Goal: Task Accomplishment & Management: Manage account settings

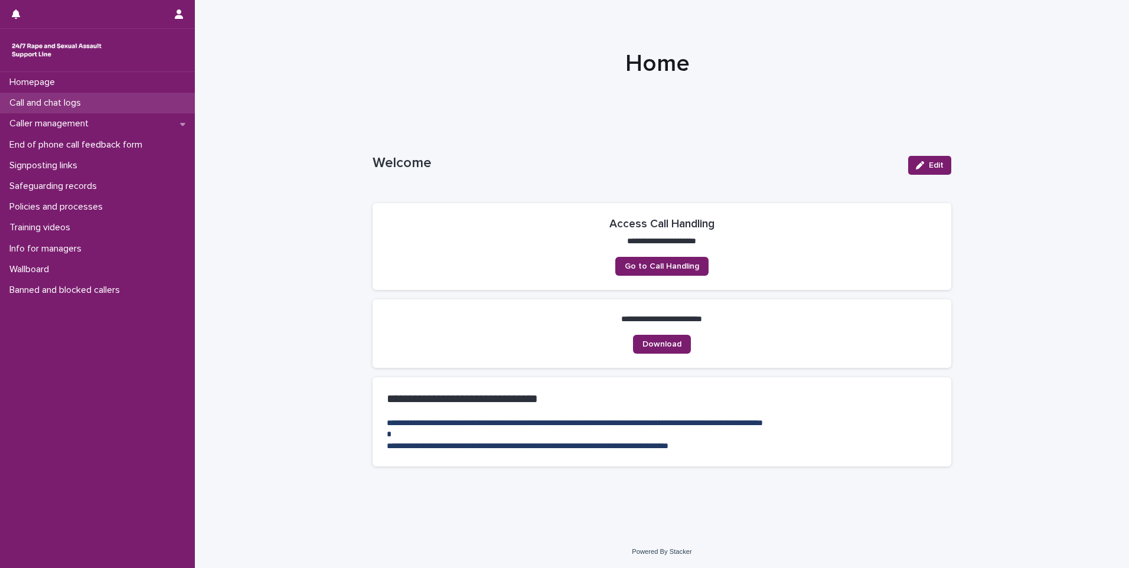
click at [117, 106] on div "Call and chat logs" at bounding box center [97, 103] width 195 height 21
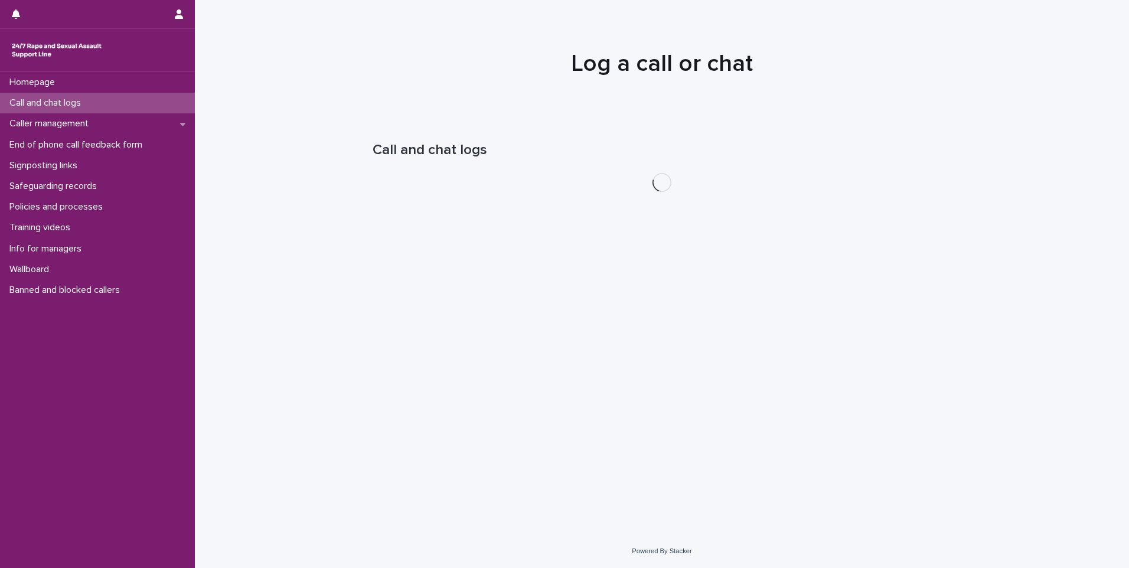
click at [117, 106] on div "Call and chat logs" at bounding box center [97, 103] width 195 height 21
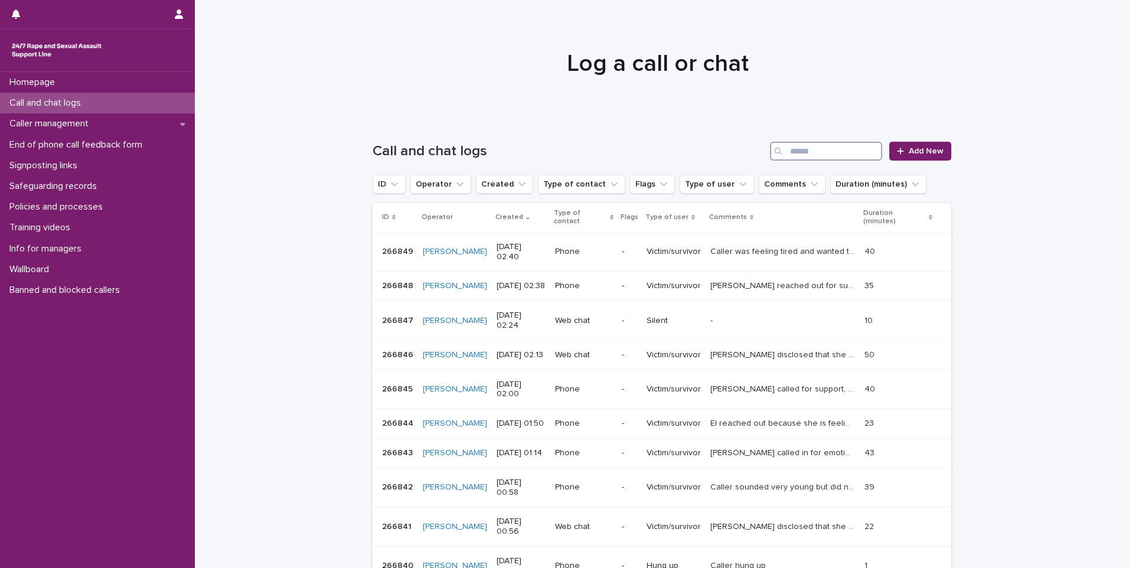
click at [801, 150] on input "Search" at bounding box center [826, 151] width 112 height 19
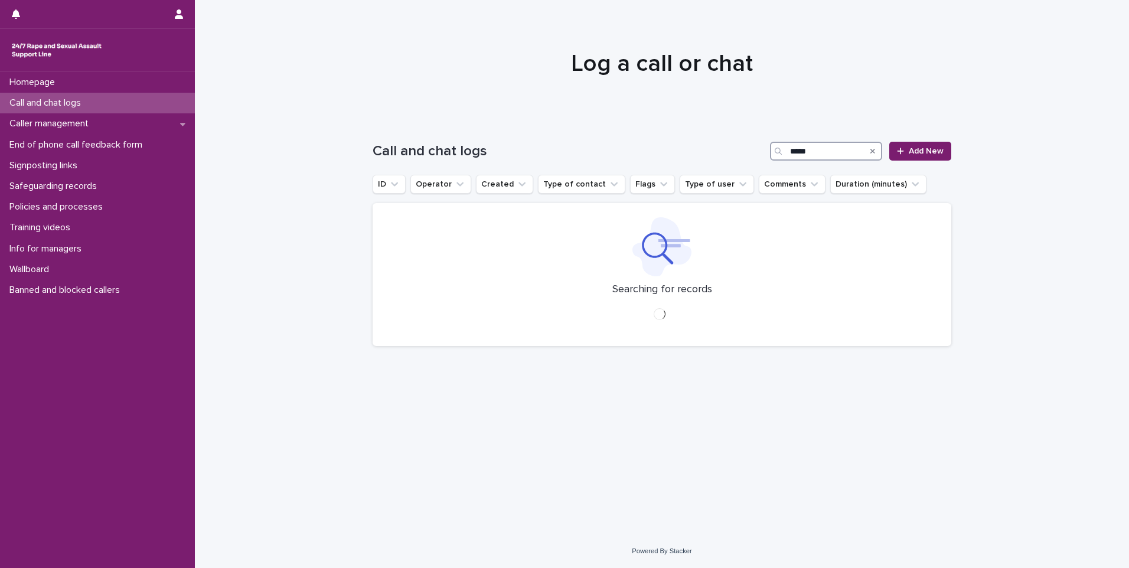
type input "*****"
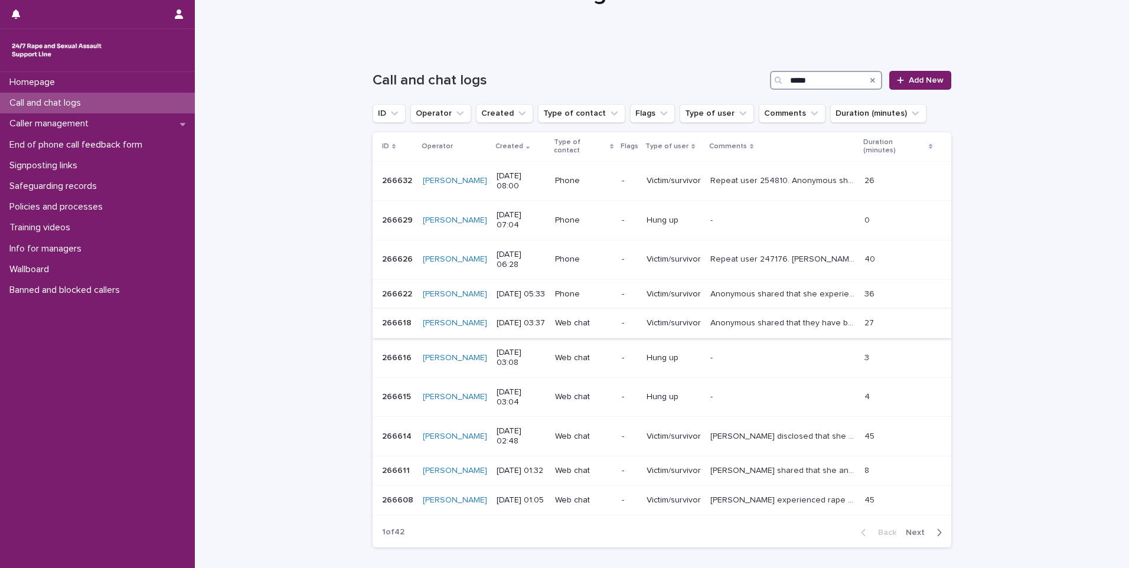
scroll to position [84, 0]
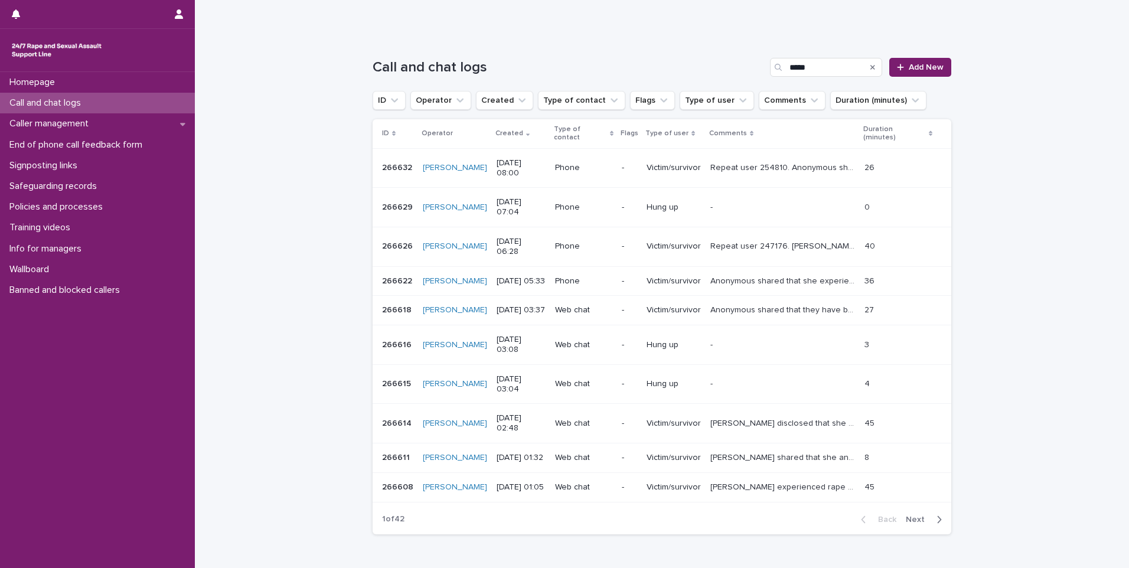
click at [726, 480] on p "[PERSON_NAME] experienced rape by her step brother and his friends. [PERSON_NAM…" at bounding box center [783, 486] width 147 height 12
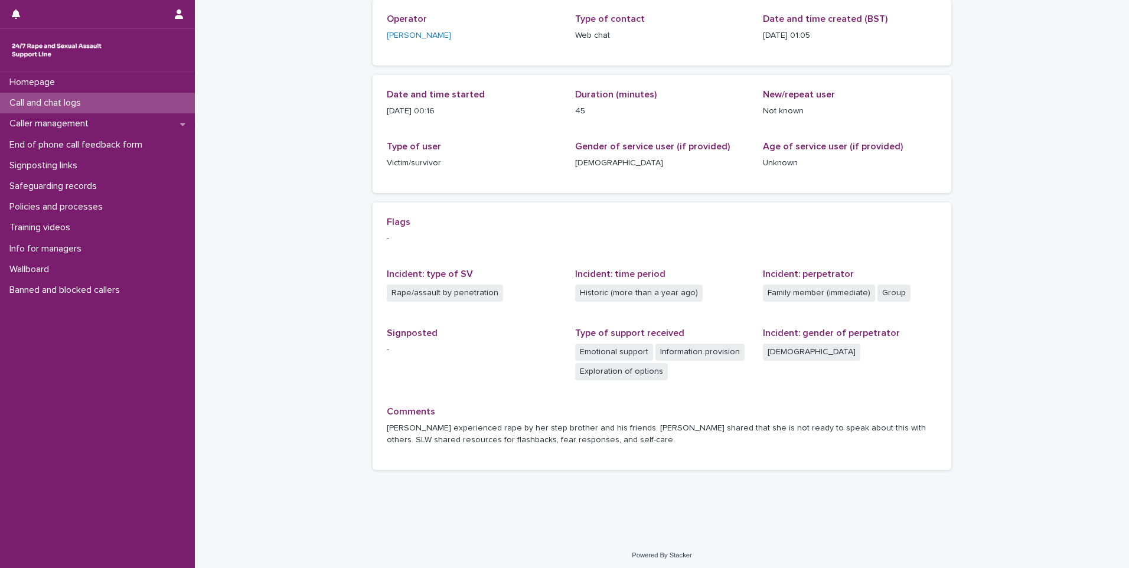
scroll to position [91, 0]
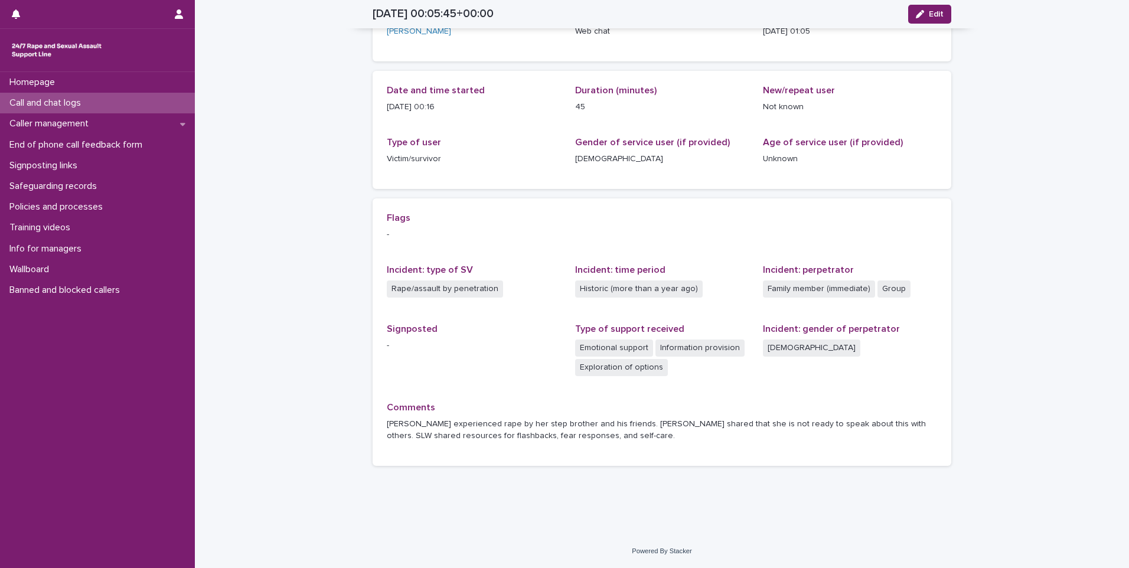
click at [96, 108] on div "Call and chat logs" at bounding box center [97, 103] width 195 height 21
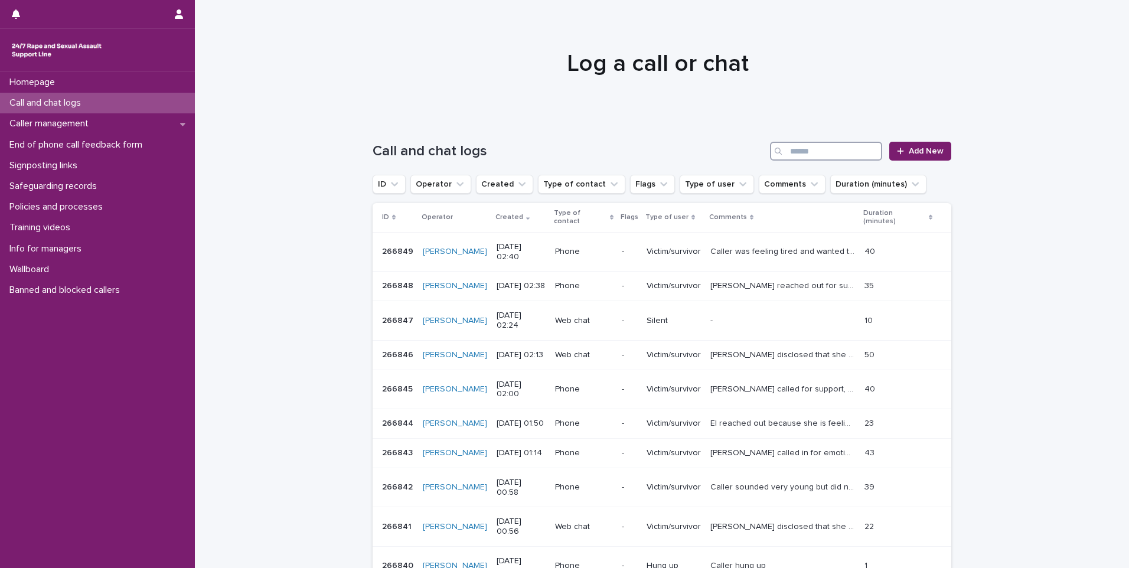
click at [808, 148] on input "Search" at bounding box center [826, 151] width 112 height 19
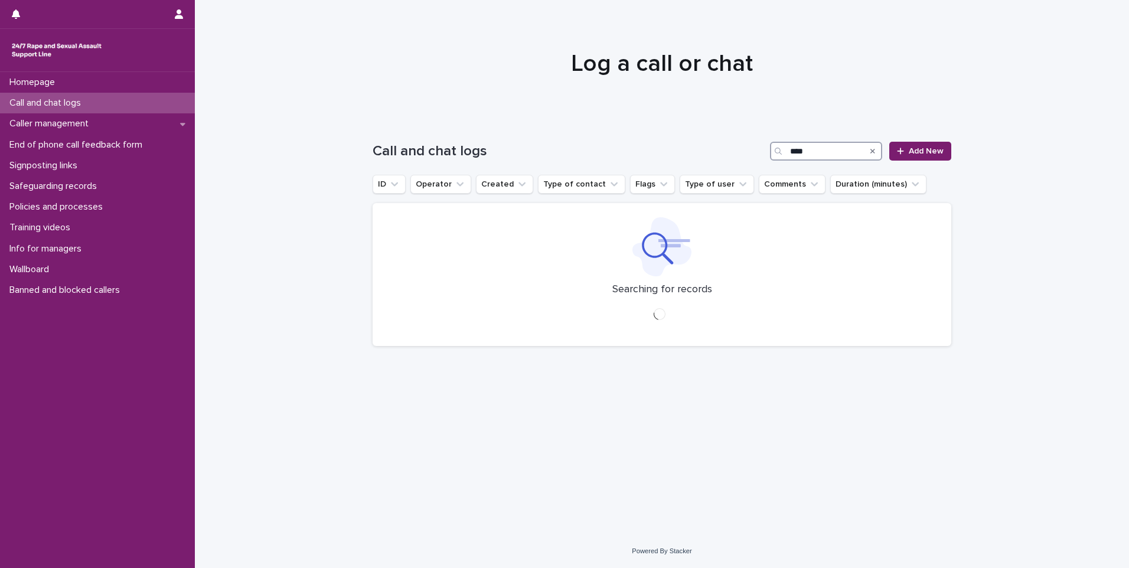
type input "****"
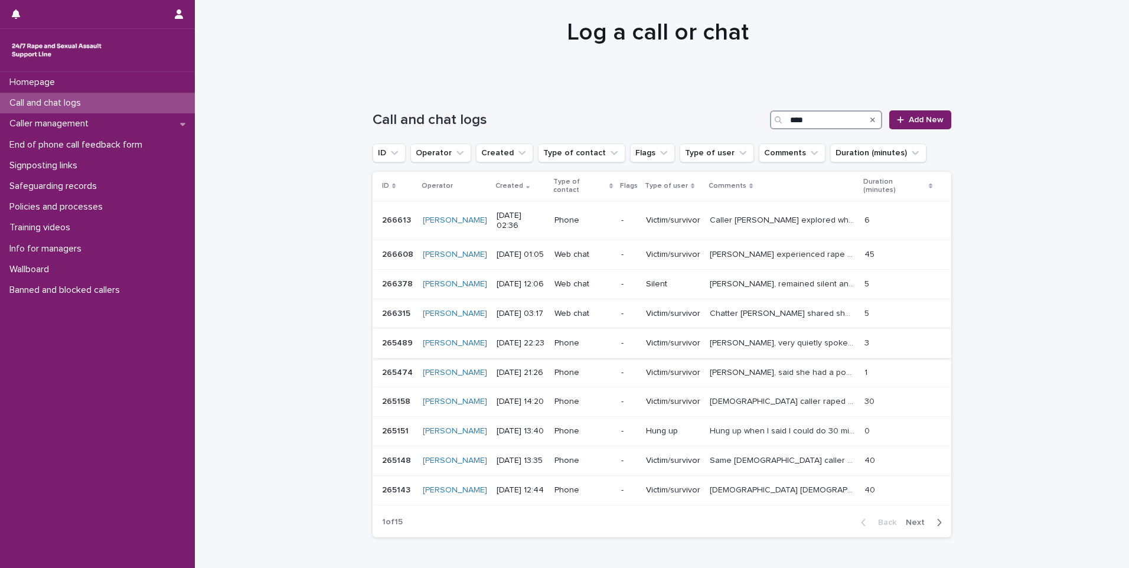
scroll to position [59, 0]
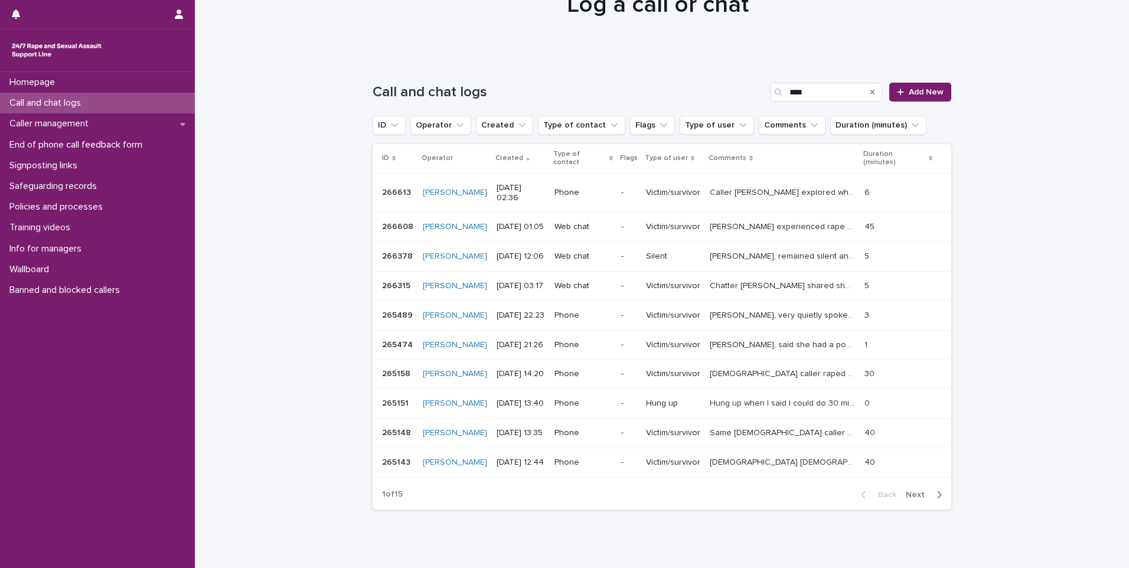
click at [873, 92] on div "Search" at bounding box center [872, 92] width 19 height 19
click at [870, 90] on icon "Search" at bounding box center [872, 92] width 5 height 5
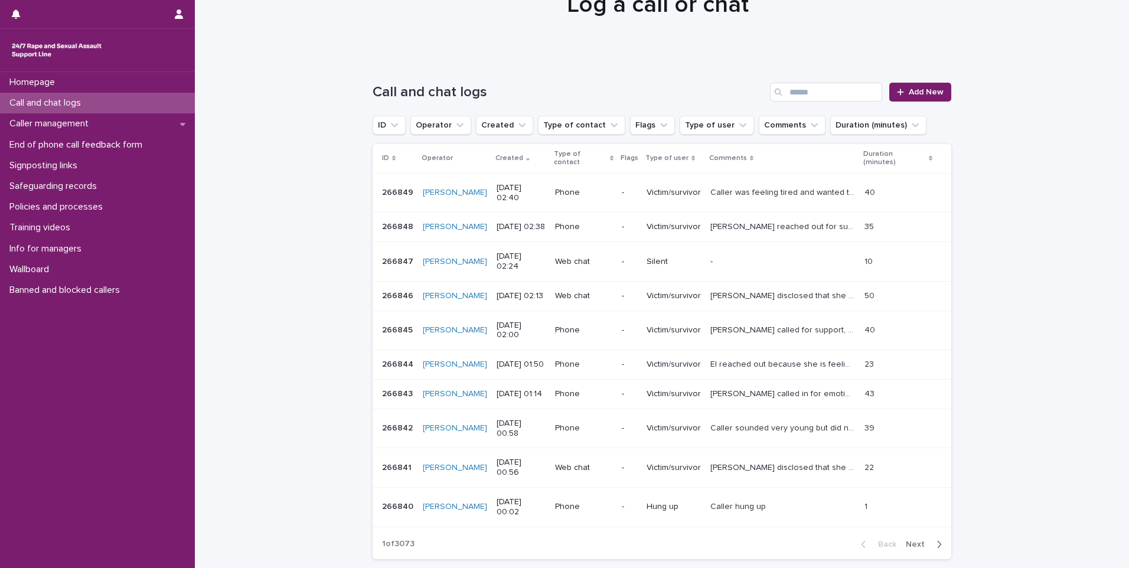
click at [94, 100] on div "Call and chat logs" at bounding box center [97, 103] width 195 height 21
click at [788, 93] on input "Search" at bounding box center [826, 92] width 112 height 19
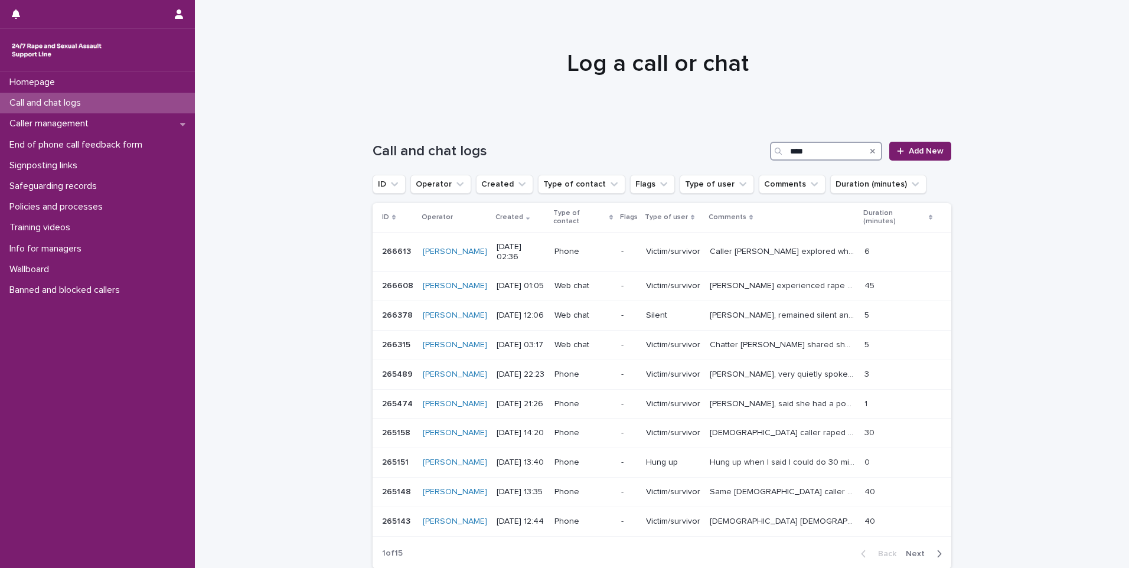
type input "****"
click at [870, 148] on icon "Search" at bounding box center [872, 151] width 5 height 7
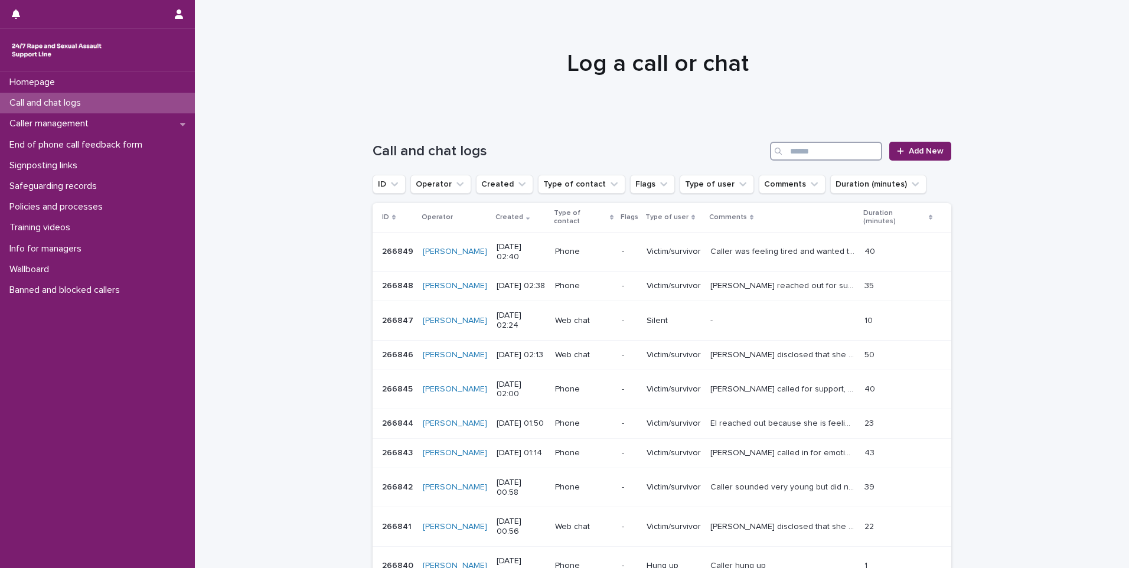
click at [826, 150] on input "Search" at bounding box center [826, 151] width 112 height 19
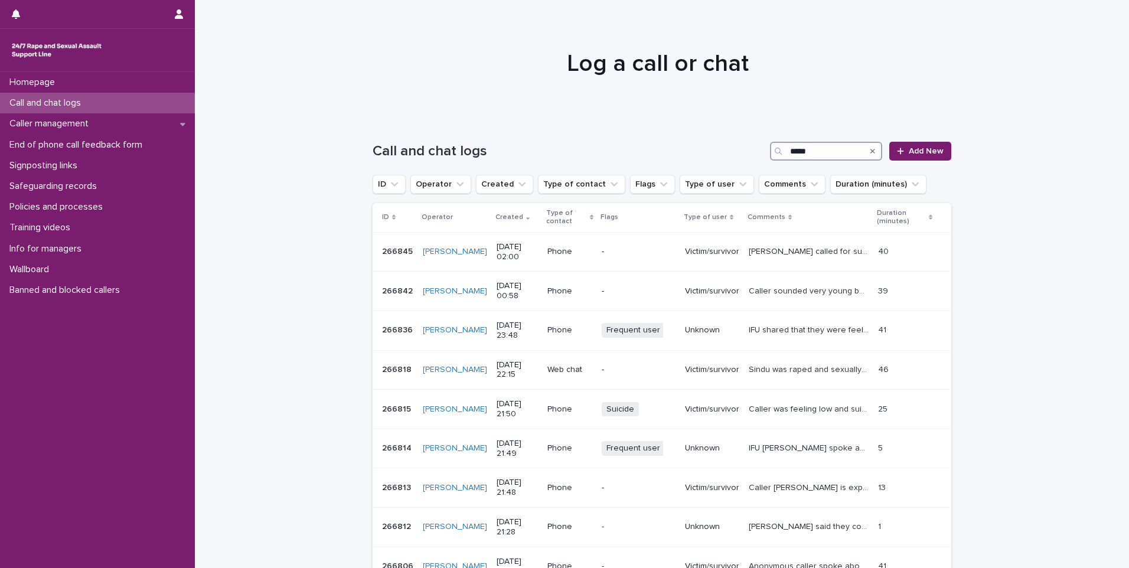
type input "*****"
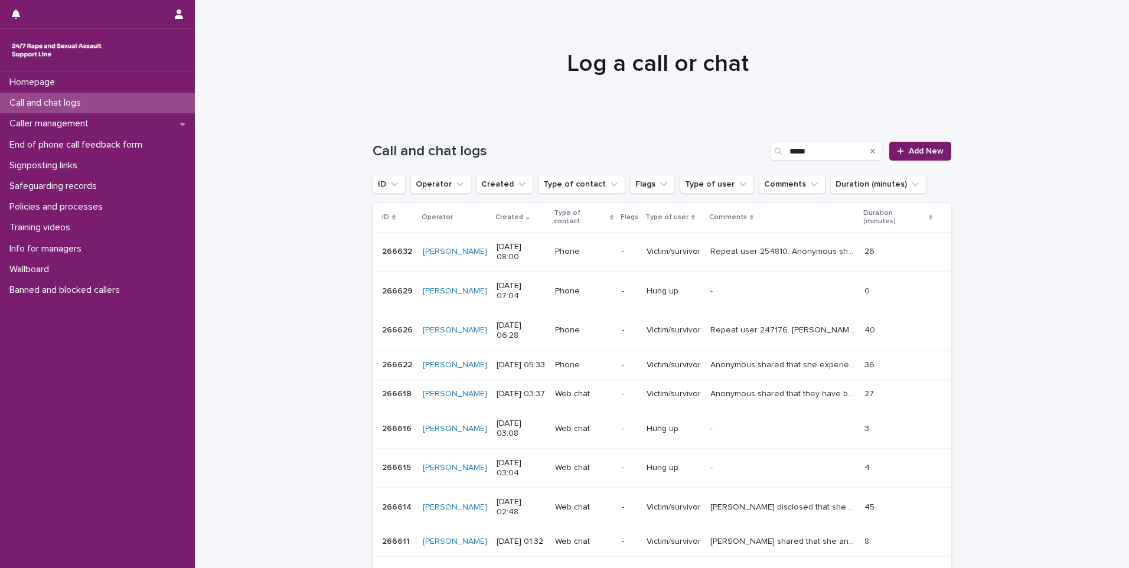
click at [874, 150] on div "Search" at bounding box center [872, 151] width 19 height 19
click at [865, 152] on div "Search" at bounding box center [872, 151] width 19 height 19
click at [871, 155] on button "Search" at bounding box center [872, 151] width 5 height 19
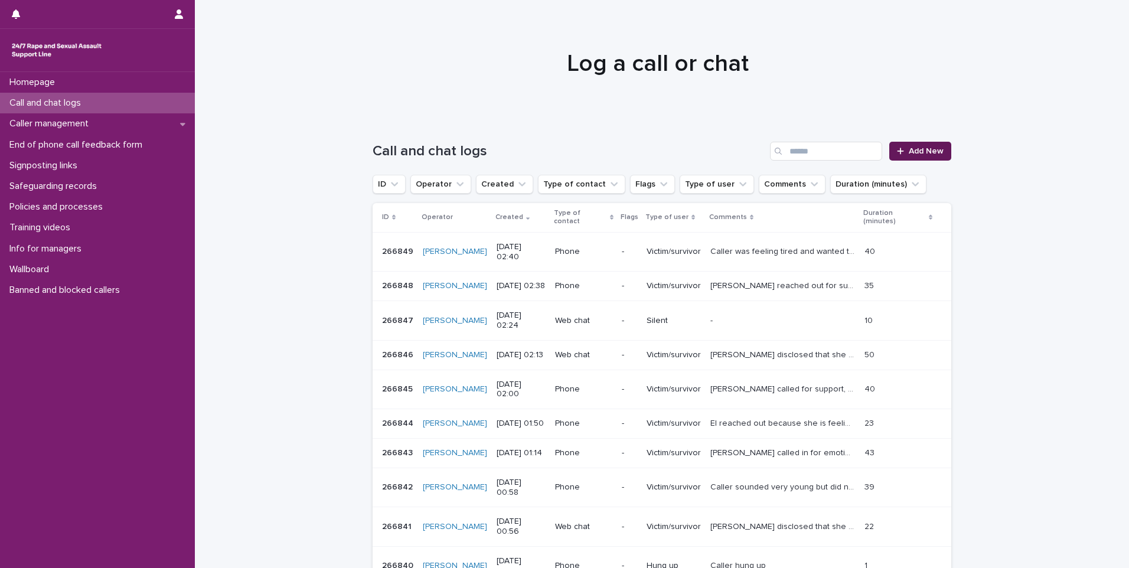
click at [910, 151] on span "Add New" at bounding box center [925, 151] width 35 height 8
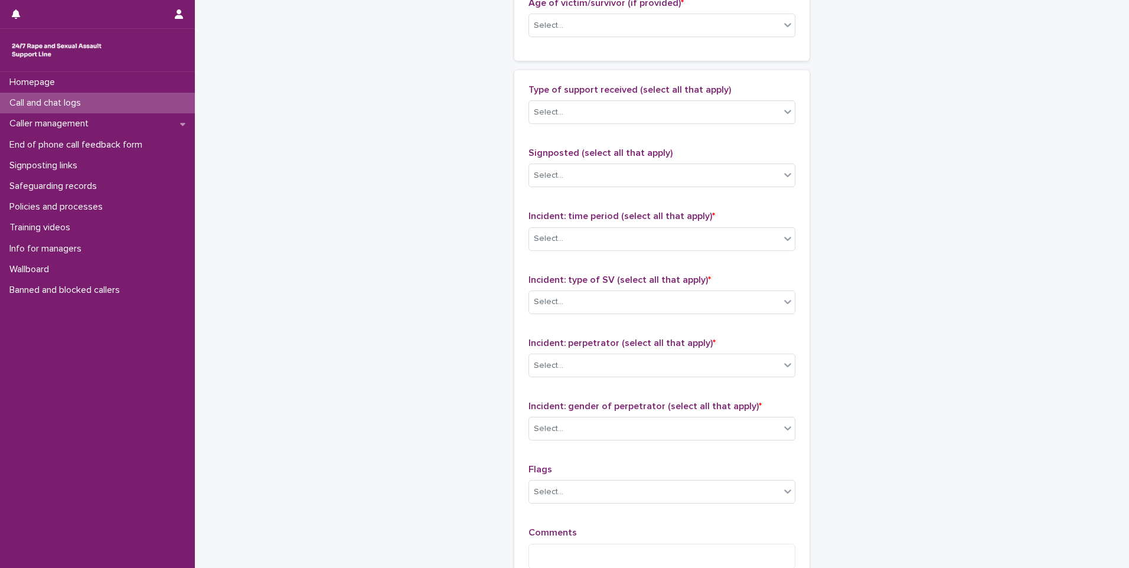
scroll to position [803, 0]
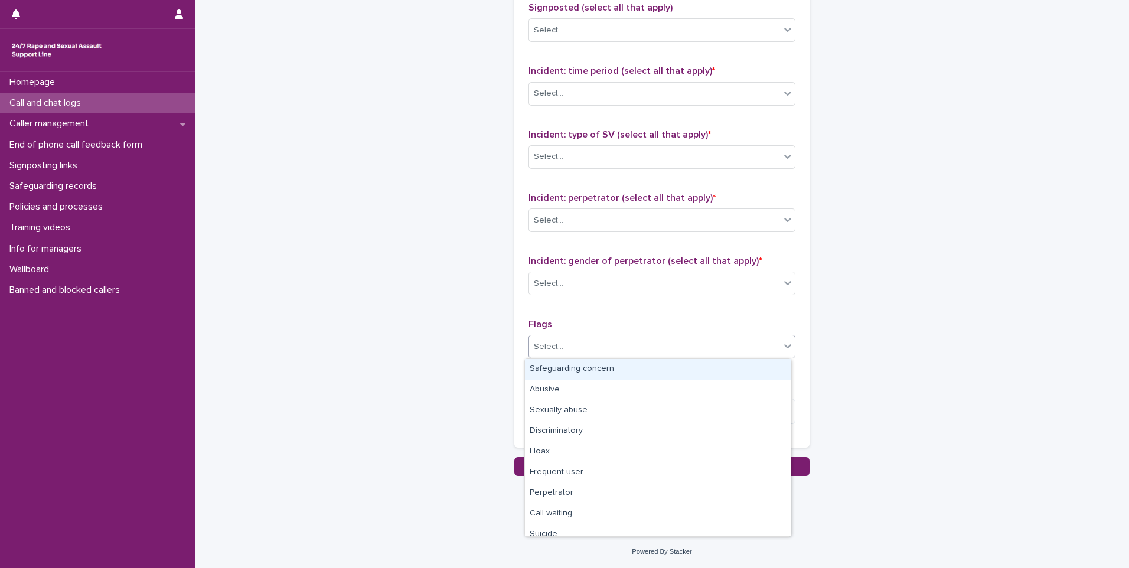
click at [638, 351] on div "Select..." at bounding box center [654, 346] width 251 height 19
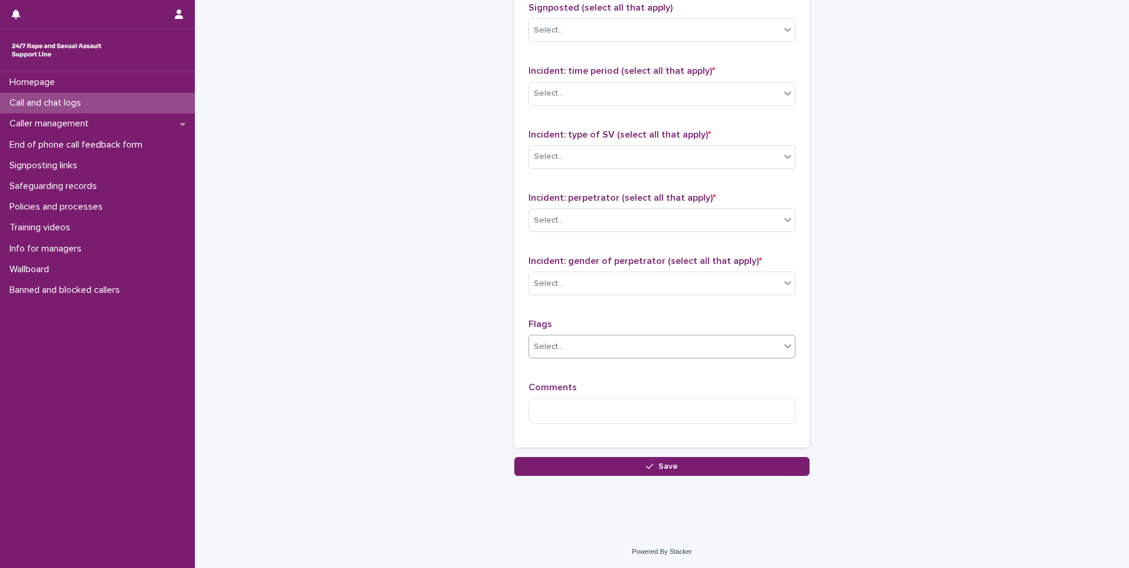
click at [103, 102] on div "Call and chat logs" at bounding box center [97, 103] width 195 height 21
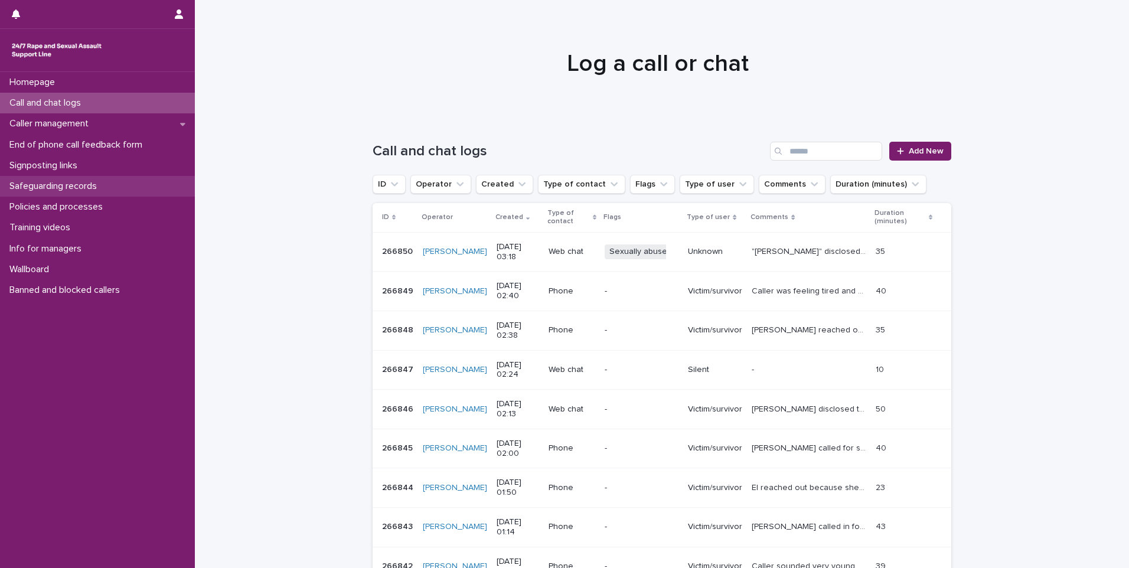
click at [113, 184] on div "Safeguarding records" at bounding box center [97, 186] width 195 height 21
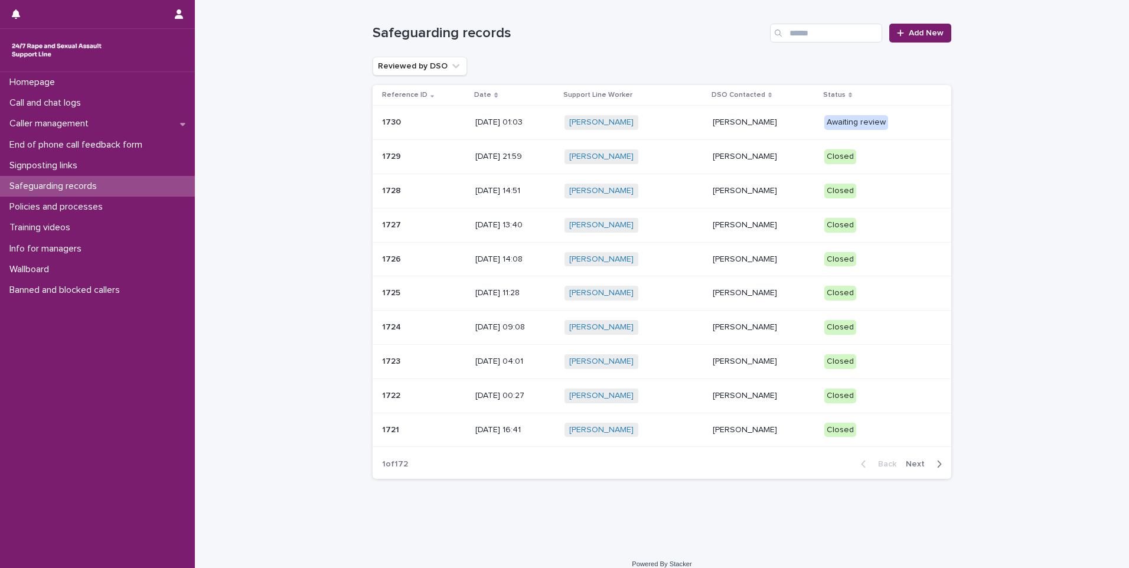
click at [751, 158] on p "[PERSON_NAME]" at bounding box center [764, 157] width 102 height 10
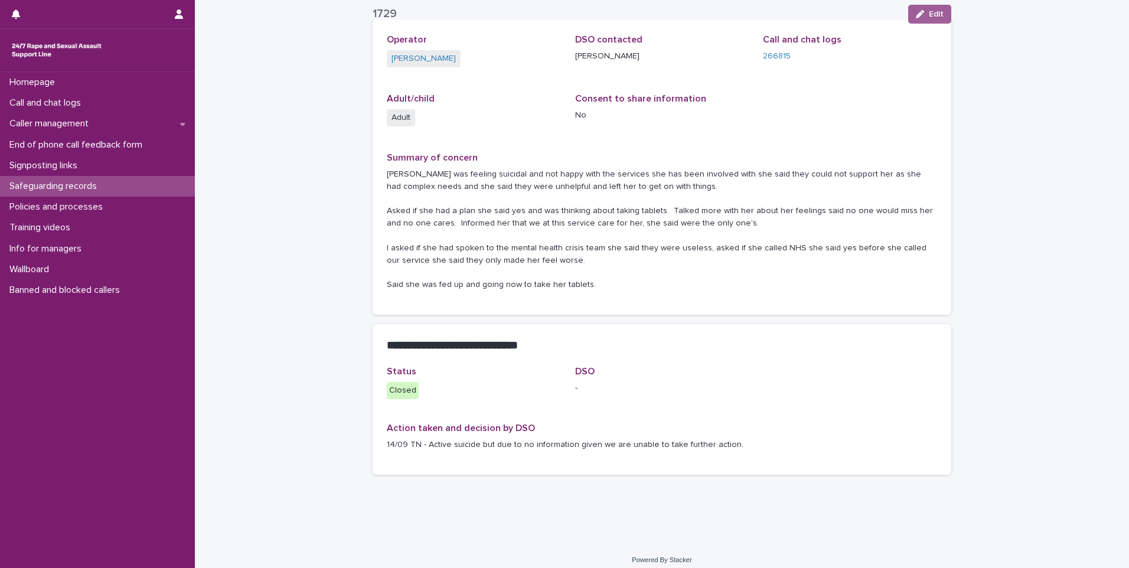
scroll to position [155, 0]
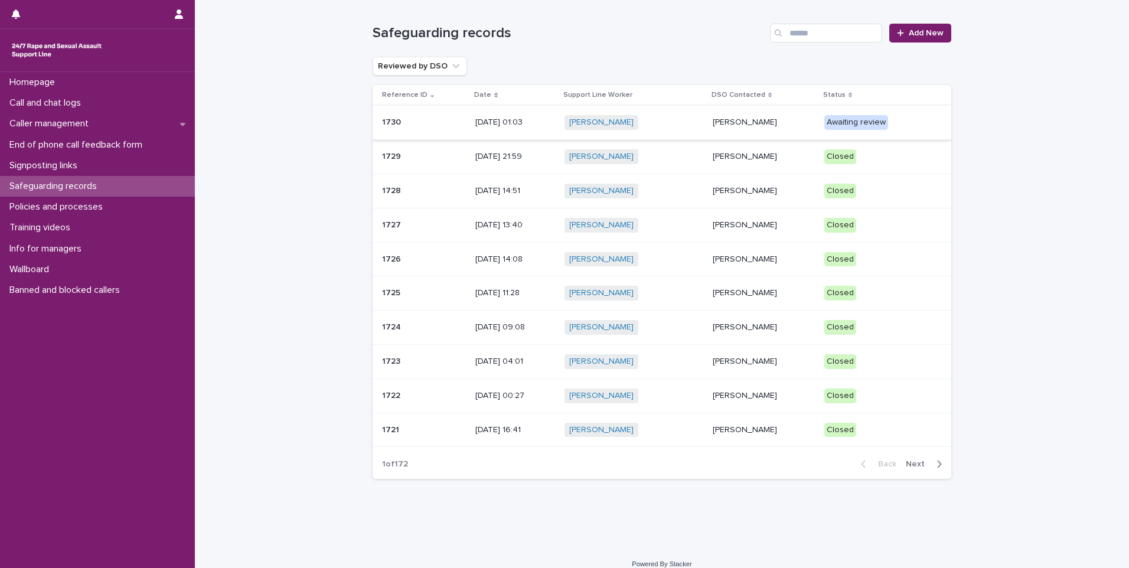
click at [764, 228] on p "[PERSON_NAME]" at bounding box center [764, 225] width 102 height 10
click at [681, 360] on div "[PERSON_NAME] + 0" at bounding box center [633, 361] width 139 height 15
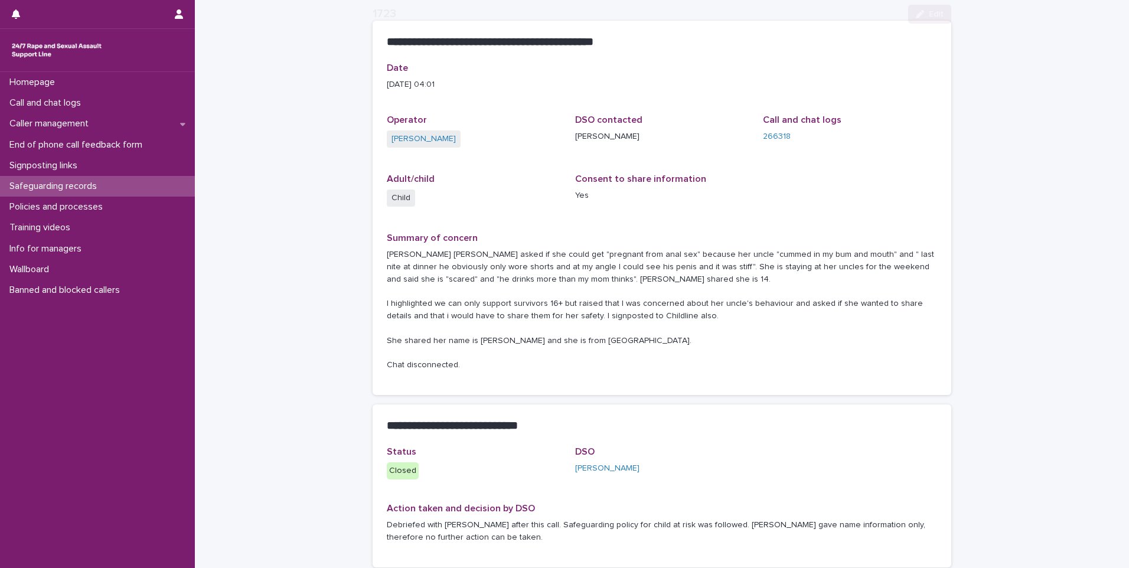
scroll to position [167, 0]
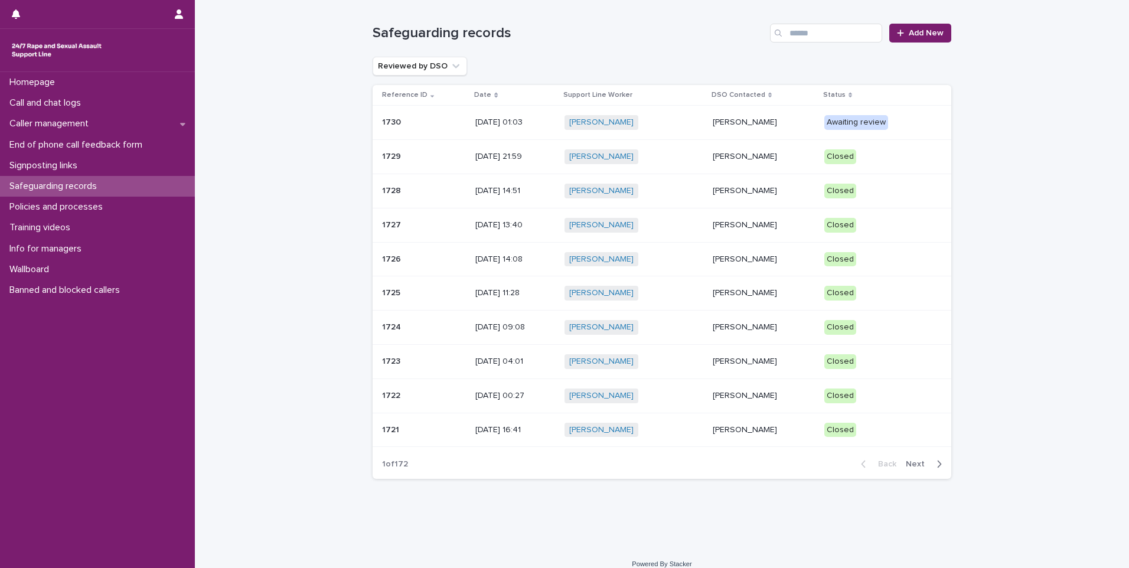
click at [662, 394] on div "[PERSON_NAME] + 0" at bounding box center [633, 395] width 139 height 15
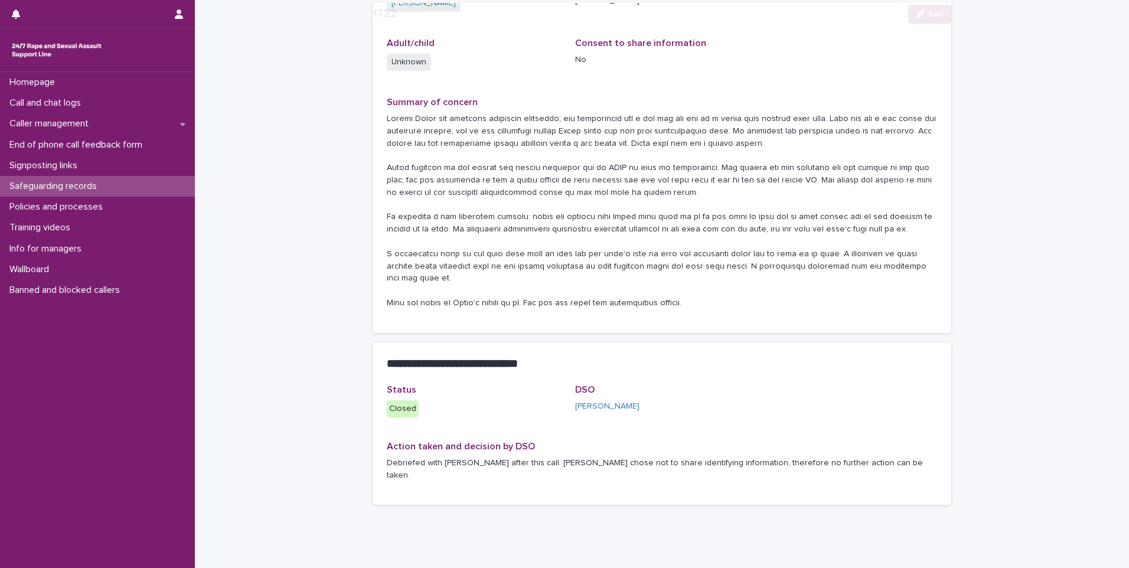
scroll to position [213, 0]
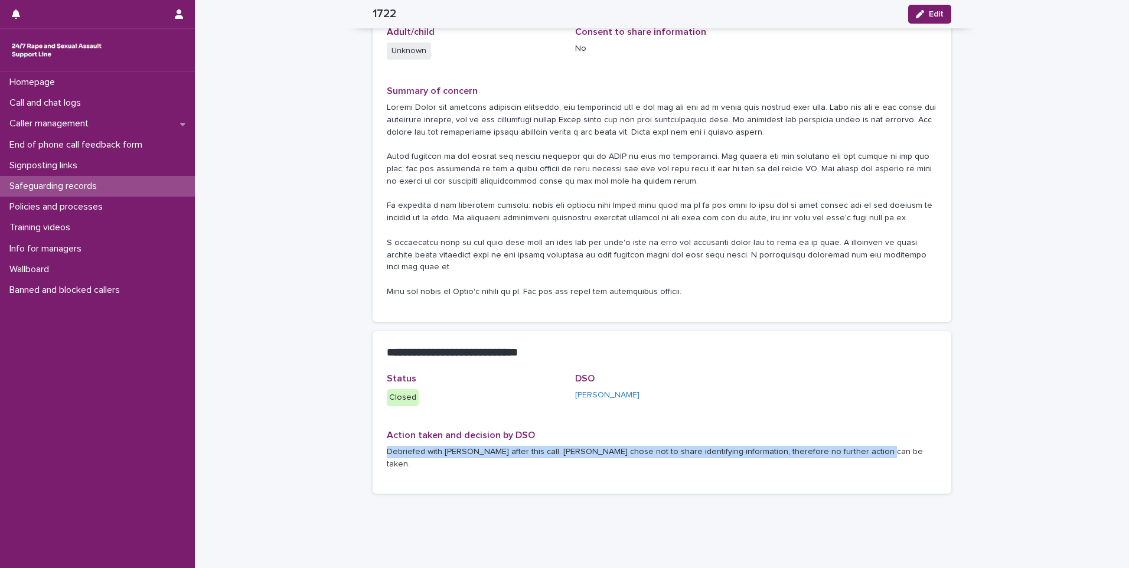
drag, startPoint x: 381, startPoint y: 435, endPoint x: 896, endPoint y: 433, distance: 514.8
click at [896, 433] on div "Status Closed DSO [PERSON_NAME] Action taken and decision by DSO Debriefed with…" at bounding box center [661, 433] width 579 height 121
copy p "Debriefed with [PERSON_NAME] after this call. [PERSON_NAME] chose not to share …"
click at [143, 192] on div "Safeguarding records" at bounding box center [97, 186] width 195 height 21
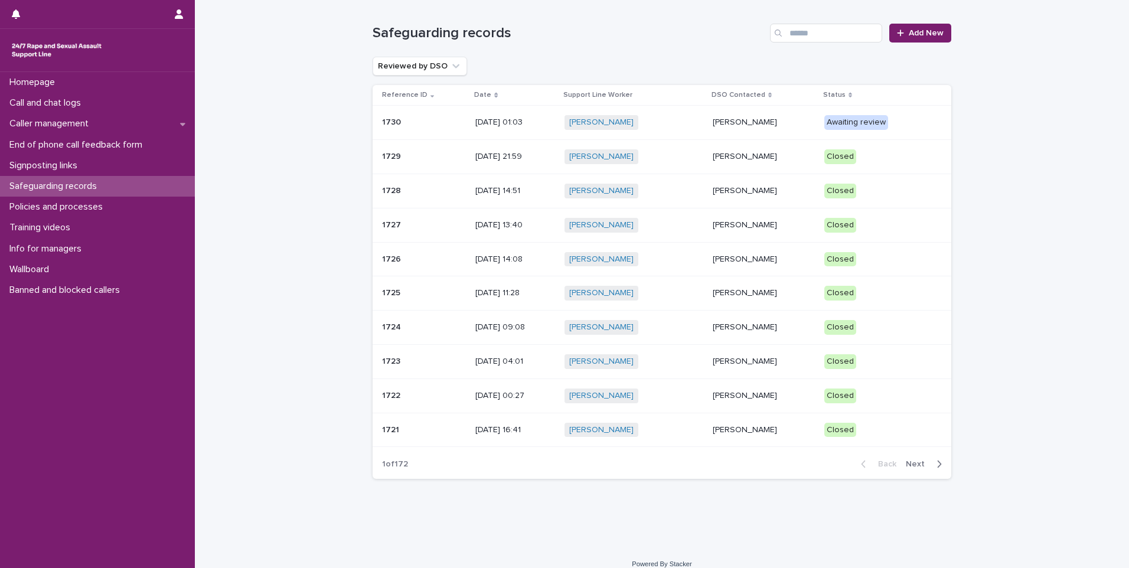
click at [726, 124] on p "[PERSON_NAME]" at bounding box center [764, 122] width 102 height 10
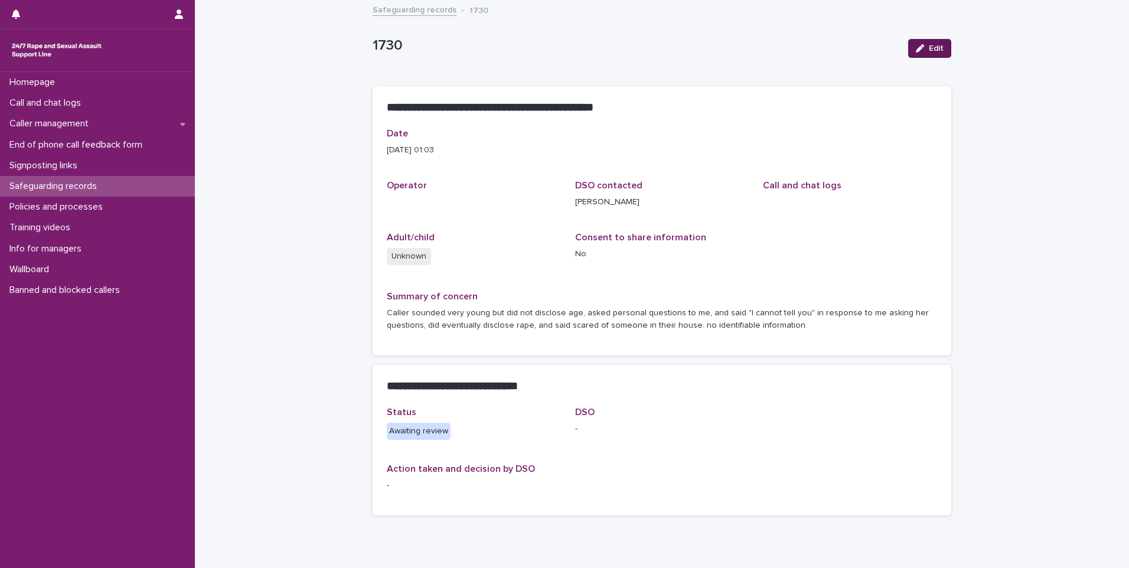
click at [929, 49] on span "Edit" at bounding box center [936, 48] width 15 height 8
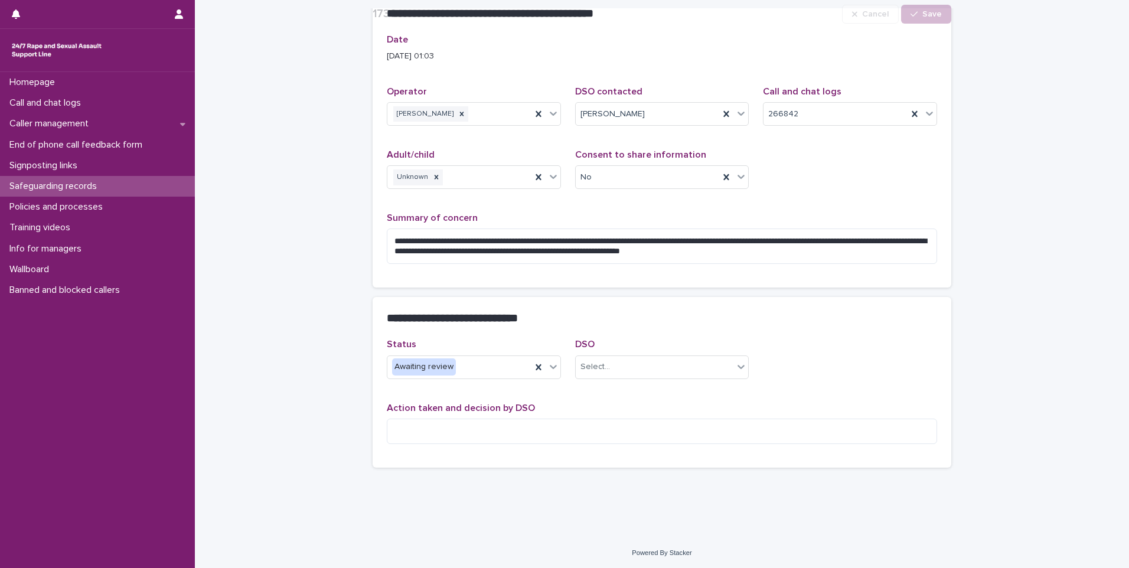
scroll to position [96, 0]
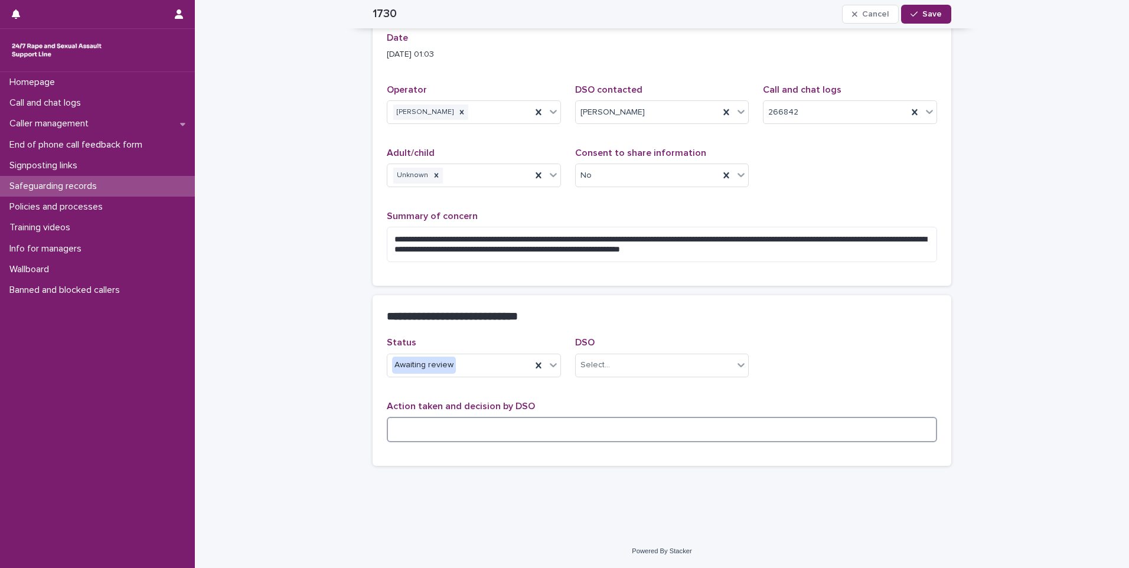
click at [466, 431] on textarea at bounding box center [662, 429] width 550 height 25
paste textarea "**********"
click at [466, 431] on textarea "**********" at bounding box center [662, 429] width 550 height 25
type textarea "**********"
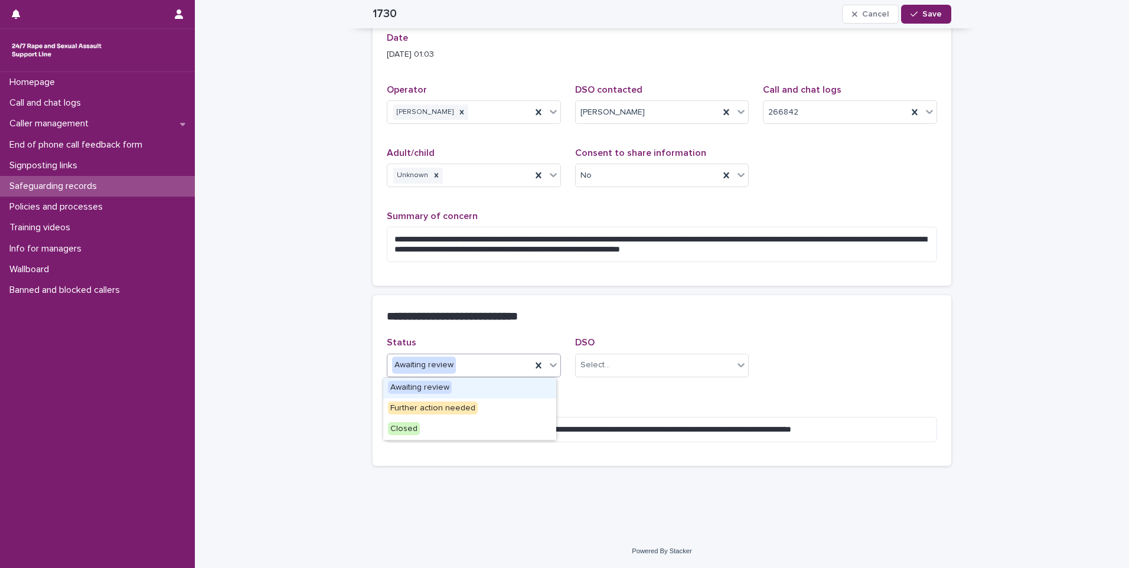
click at [463, 372] on div "Awaiting review" at bounding box center [459, 364] width 144 height 19
click at [641, 359] on div "Select..." at bounding box center [655, 364] width 158 height 19
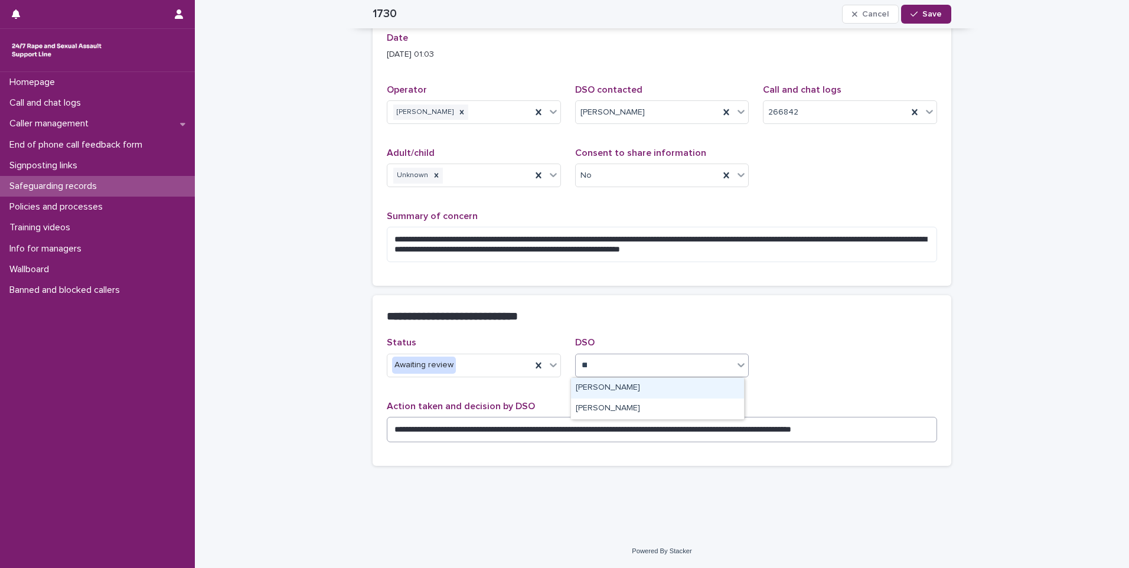
type input "***"
click at [653, 393] on div "[PERSON_NAME]" at bounding box center [657, 388] width 173 height 21
click at [492, 376] on div "Awaiting review" at bounding box center [474, 366] width 174 height 24
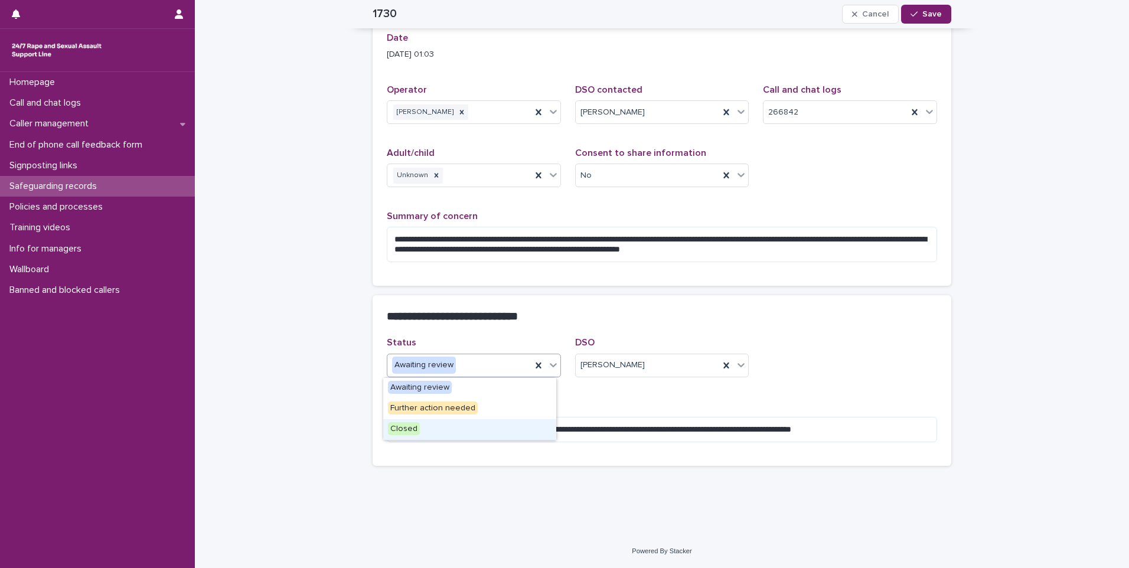
drag, startPoint x: 430, startPoint y: 418, endPoint x: 411, endPoint y: 426, distance: 20.4
click at [411, 426] on span "Closed" at bounding box center [404, 428] width 32 height 13
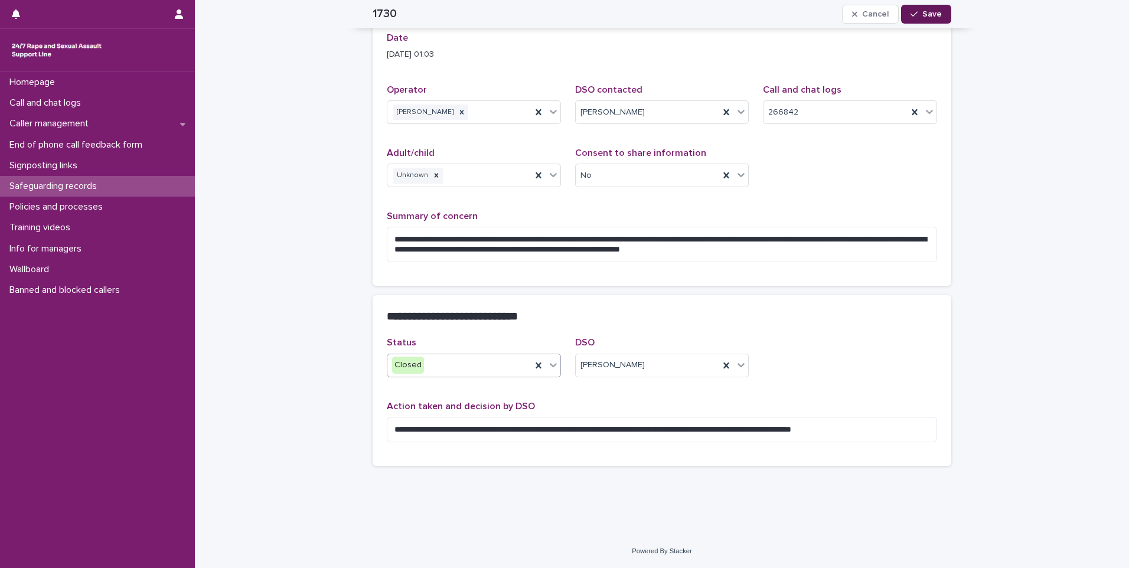
click at [912, 14] on icon "button" at bounding box center [913, 14] width 7 height 5
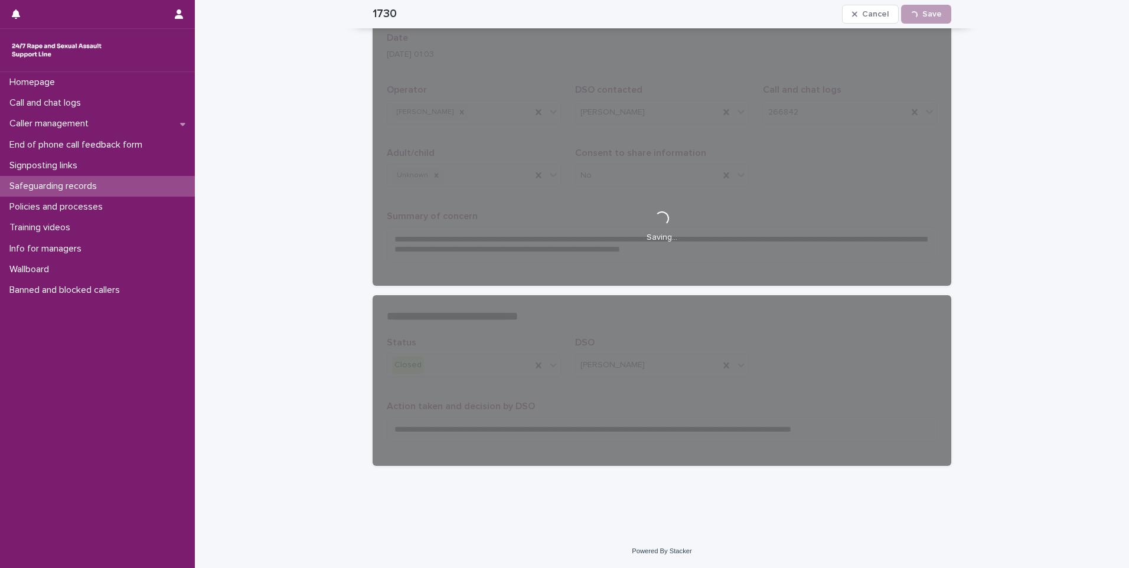
scroll to position [56, 0]
